Goal: Information Seeking & Learning: Understand process/instructions

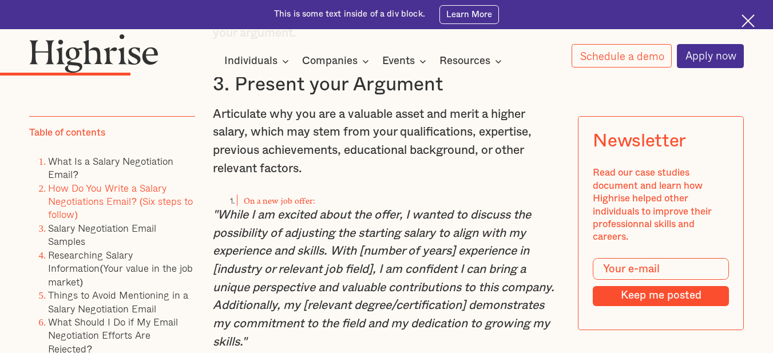
scroll to position [2748, 0]
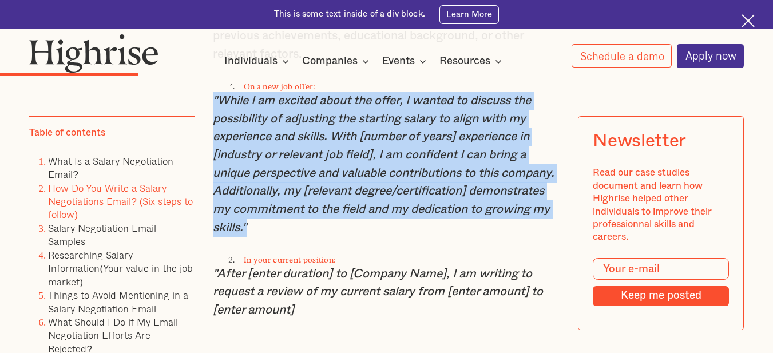
drag, startPoint x: 210, startPoint y: 113, endPoint x: 427, endPoint y: 234, distance: 248.3
copy em ""While I am excited about the offer, I wanted to discuss the possibility of adj…"
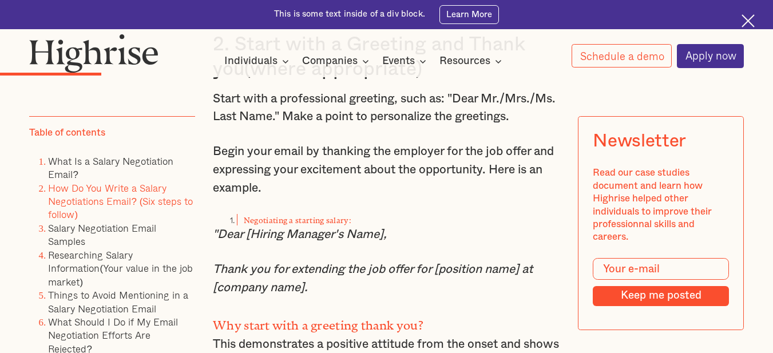
scroll to position [2118, 0]
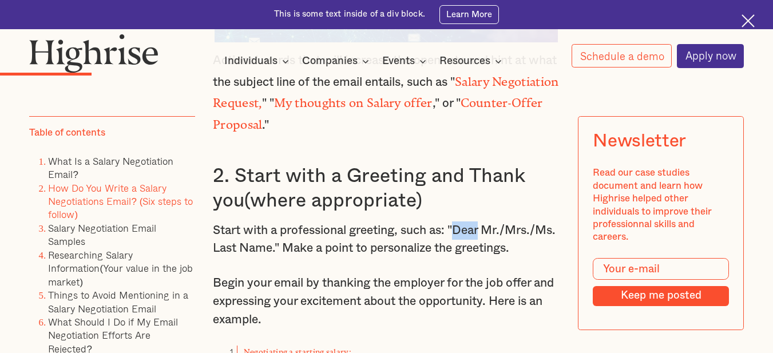
drag, startPoint x: 460, startPoint y: 222, endPoint x: 519, endPoint y: 224, distance: 58.4
click at [519, 224] on p "Start with a professional greeting, such as: "Dear Mr./Mrs./Ms. Last Name." Mak…" at bounding box center [386, 240] width 347 height 36
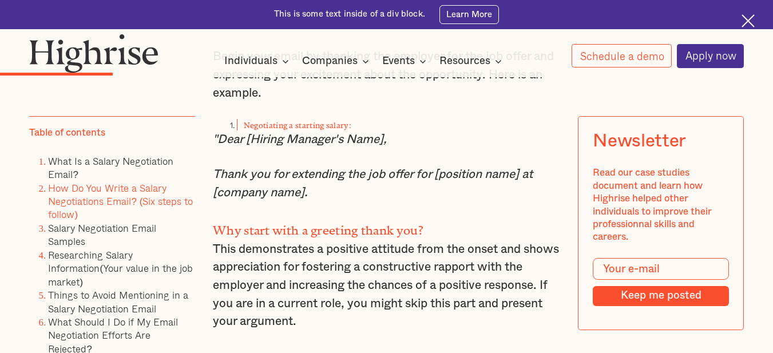
scroll to position [2404, 0]
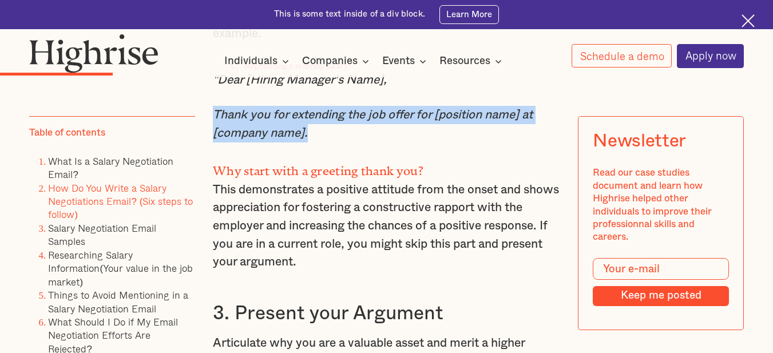
drag, startPoint x: 212, startPoint y: 122, endPoint x: 406, endPoint y: 147, distance: 195.7
click at [406, 142] on p "Thank you for extending the job offer for [position name] at [company name]." at bounding box center [386, 124] width 347 height 36
copy em "Thank you for extending the job offer for [position name] at [company name]."
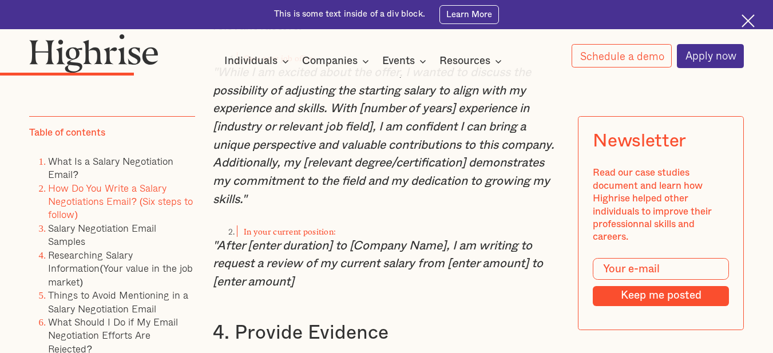
scroll to position [2862, 0]
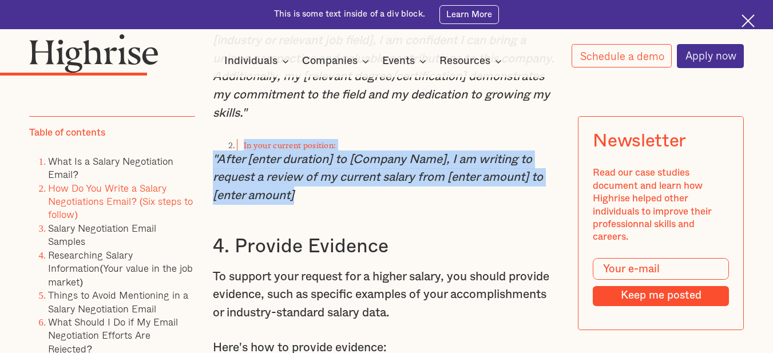
drag, startPoint x: 240, startPoint y: 156, endPoint x: 333, endPoint y: 197, distance: 101.7
click at [333, 197] on div "How Do You Write a Salary Negotiations Email? (Six steps to follow) Use the fol…" at bounding box center [386, 242] width 347 height 2583
copy div "In your current position: "After [enter duration] to [Company Name], I am writi…"
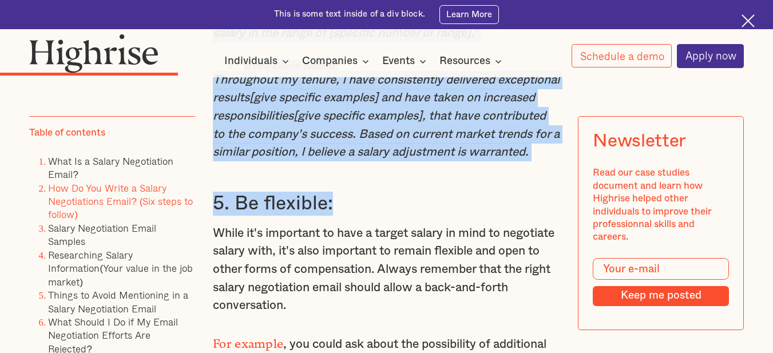
scroll to position [3377, 0]
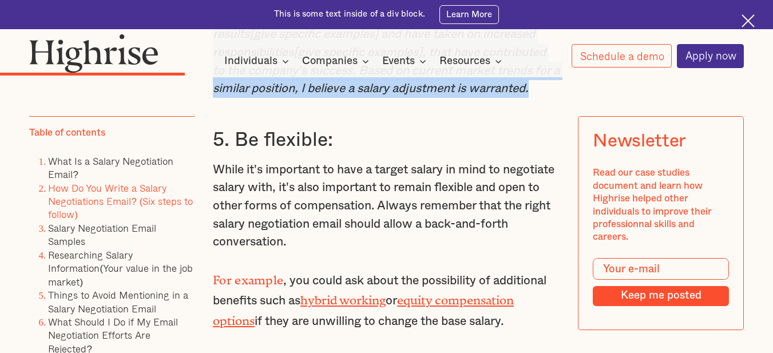
drag, startPoint x: 242, startPoint y: 104, endPoint x: 385, endPoint y: 123, distance: 143.9
copy div "On a new job offer: "I have been fortunate to work on several high-profile proj…"
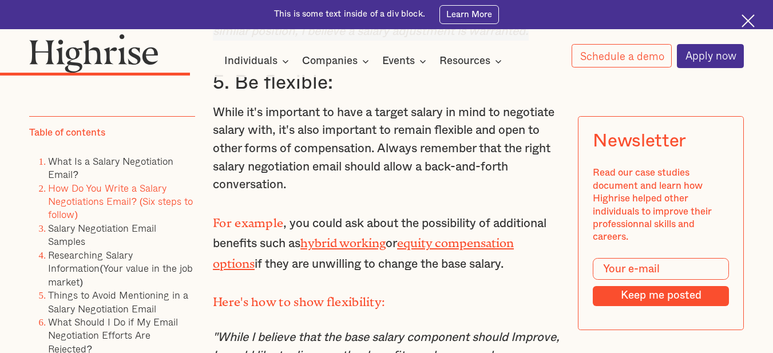
scroll to position [3549, 0]
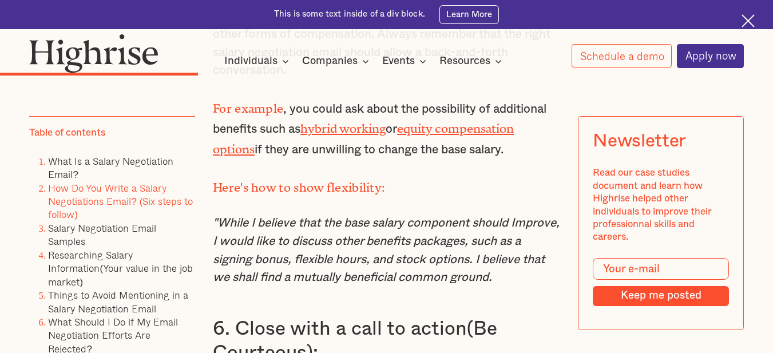
drag, startPoint x: 210, startPoint y: 129, endPoint x: 535, endPoint y: 183, distance: 329.6
copy p "For example , you could ask about the possibility of additional benefits such a…"
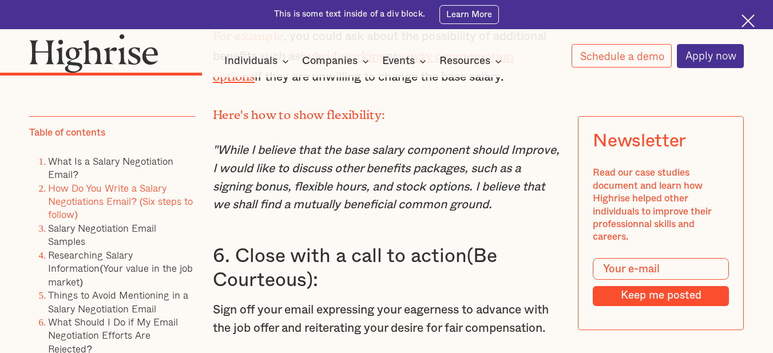
scroll to position [3664, 0]
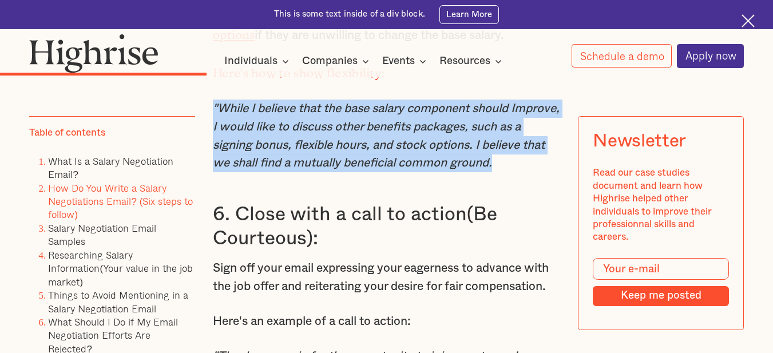
drag, startPoint x: 211, startPoint y: 135, endPoint x: 543, endPoint y: 192, distance: 337.0
click at [543, 172] on p ""While I believe that the base salary component should Improve, I would like to…" at bounding box center [386, 136] width 347 height 73
copy em ""While I believe that the base salary component should Improve, I would like to…"
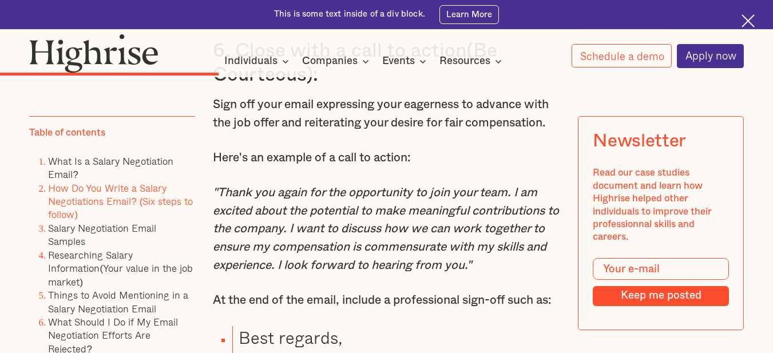
scroll to position [3893, 0]
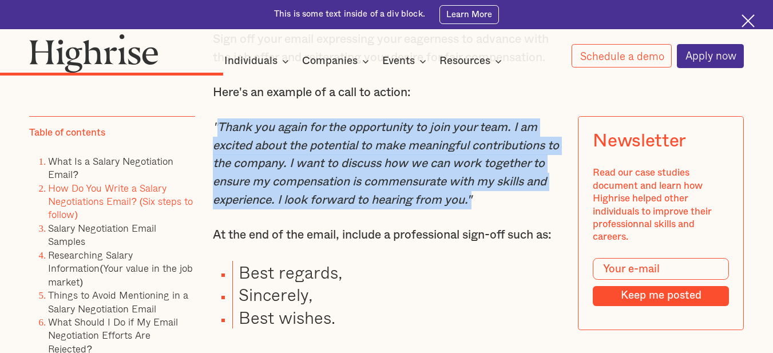
drag, startPoint x: 215, startPoint y: 151, endPoint x: 553, endPoint y: 225, distance: 345.7
click at [553, 209] on p ""Thank you again for the opportunity to join your team. I am excited about the …" at bounding box center [386, 163] width 347 height 90
copy em "Thank you again for the opportunity to join your team. I am excited about the p…"
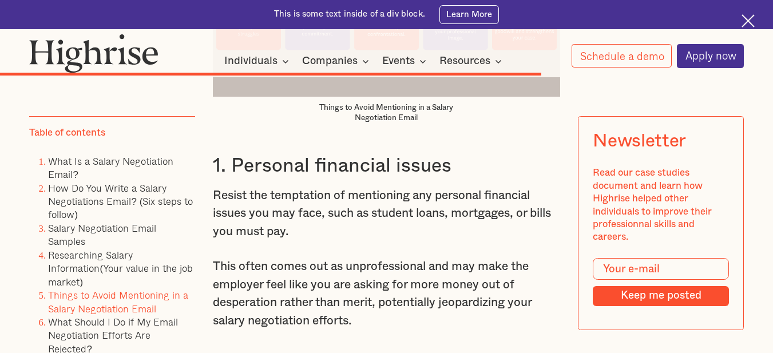
scroll to position [8987, 0]
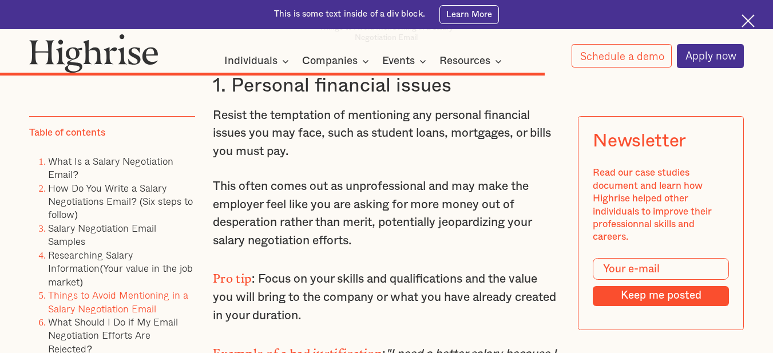
drag, startPoint x: 543, startPoint y: 333, endPoint x: 582, endPoint y: 339, distance: 39.3
click at [543, 250] on p "This often comes out as unprofessional and may make the employer feel like you …" at bounding box center [386, 213] width 347 height 73
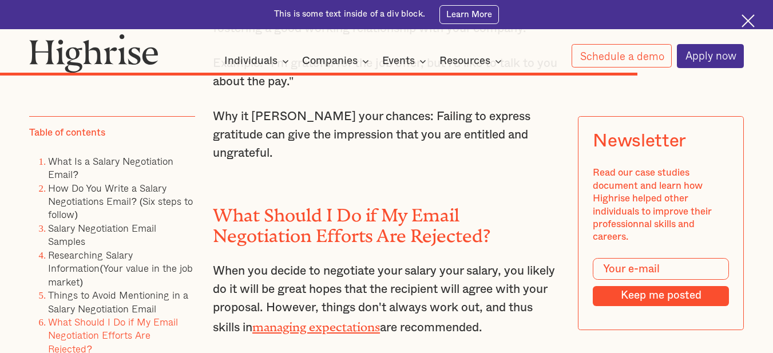
scroll to position [10361, 0]
